Goal: Book appointment/travel/reservation

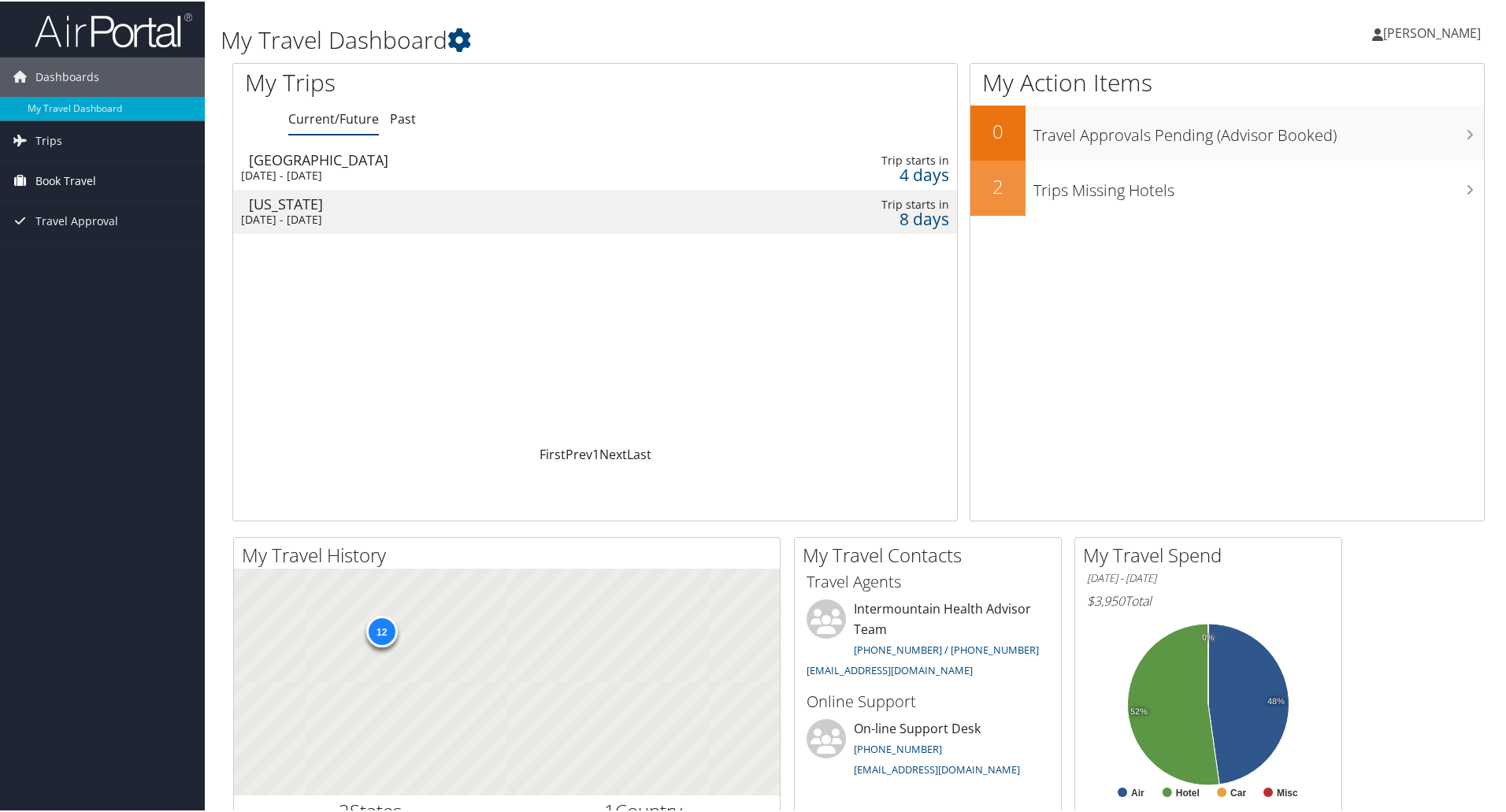
click at [57, 180] on span "Book Travel" at bounding box center [66, 179] width 61 height 40
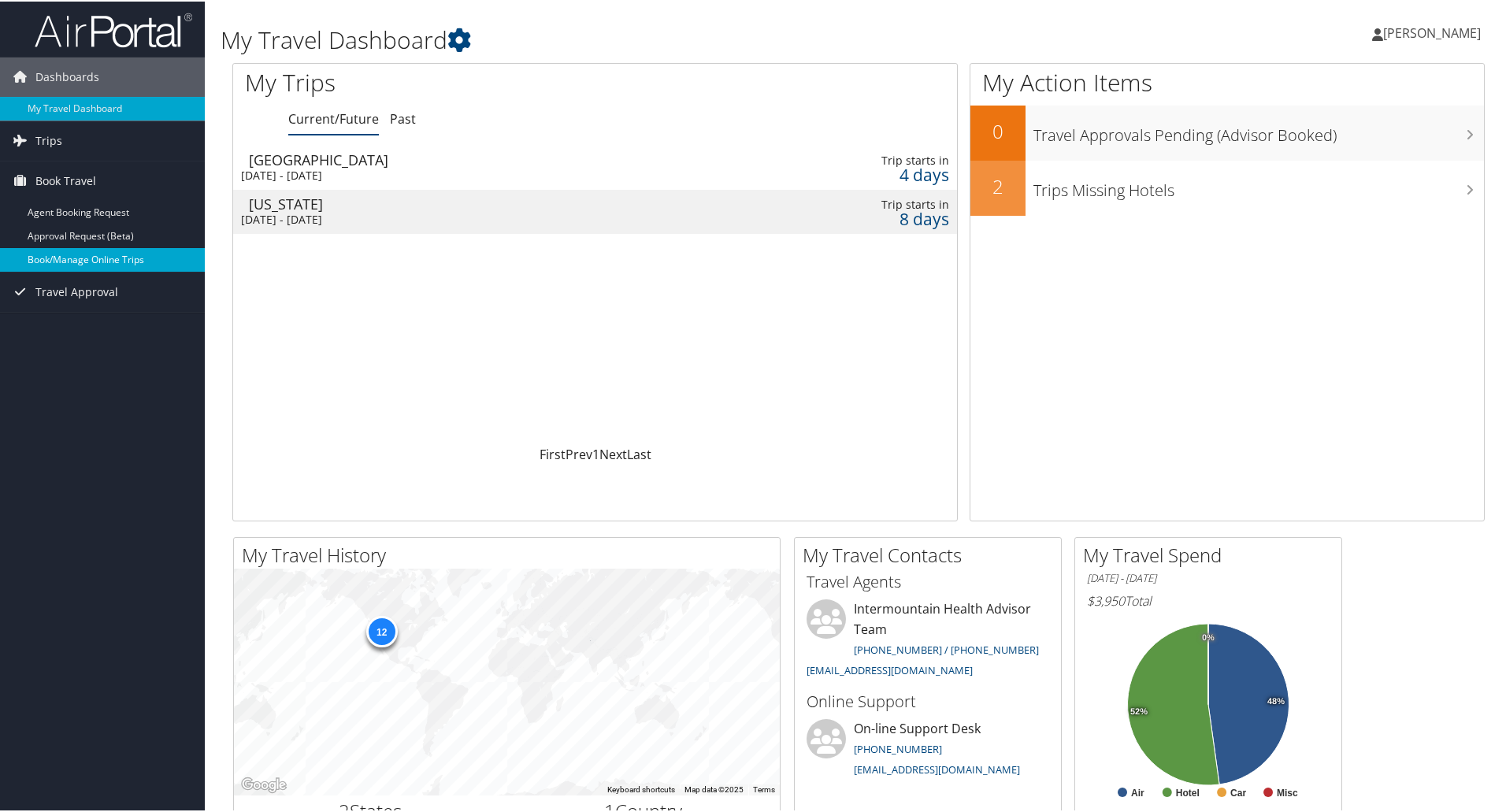
click at [66, 265] on link "Book/Manage Online Trips" at bounding box center [102, 258] width 205 height 23
